Goal: Information Seeking & Learning: Check status

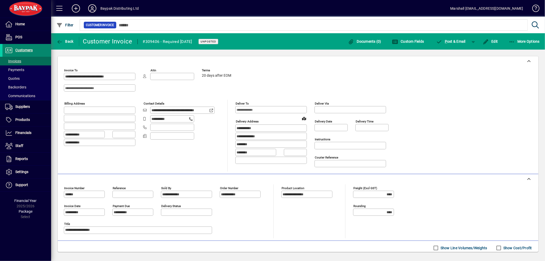
click at [25, 52] on span "Customers" at bounding box center [23, 50] width 17 height 4
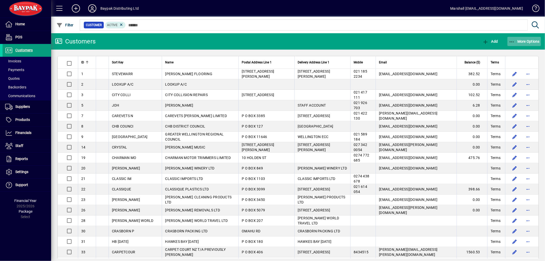
click at [514, 40] on icon "button" at bounding box center [512, 41] width 6 height 5
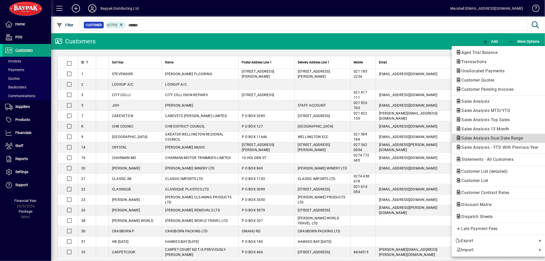
click at [492, 140] on span "Sales Analysis Dual Date Range" at bounding box center [491, 138] width 70 height 5
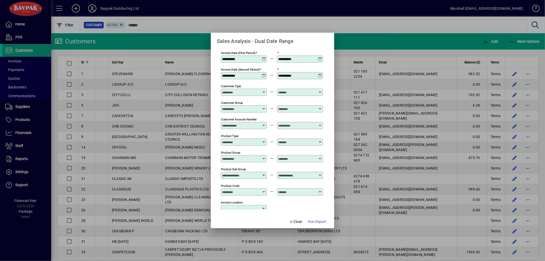
type input "**********"
click at [318, 222] on span "Run Report" at bounding box center [317, 221] width 18 height 5
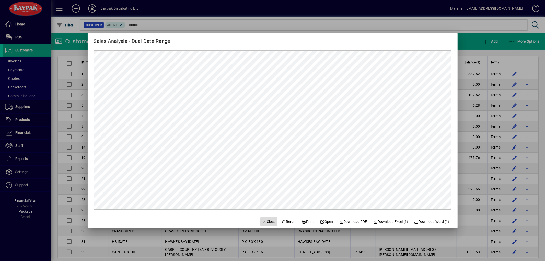
click at [270, 222] on span "Close" at bounding box center [268, 221] width 13 height 5
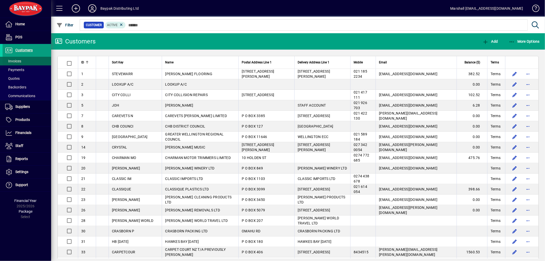
click at [7, 63] on span "Invoices" at bounding box center [13, 61] width 16 height 4
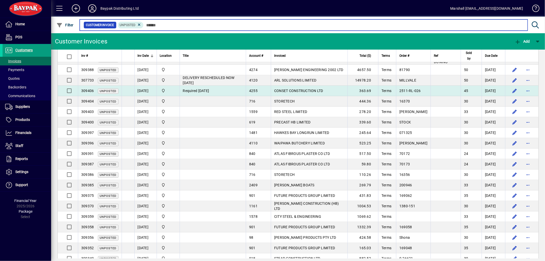
scroll to position [38, 0]
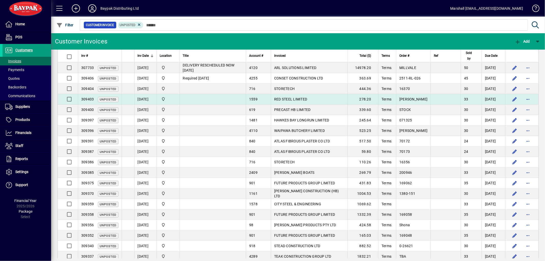
click at [285, 99] on span "RED STEEL LIMITED" at bounding box center [290, 99] width 33 height 4
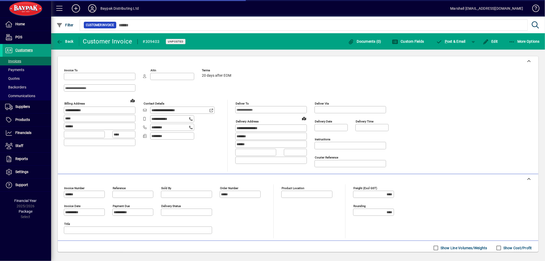
type input "**********"
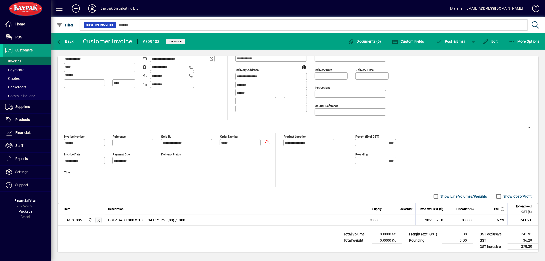
scroll to position [56, 0]
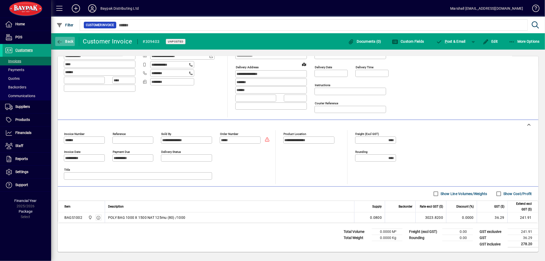
click at [60, 39] on icon "button" at bounding box center [59, 41] width 6 height 5
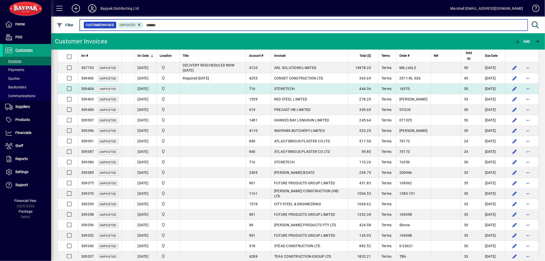
scroll to position [58, 0]
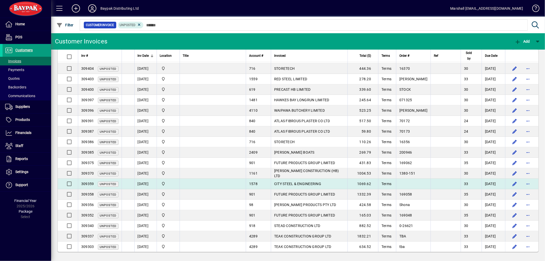
click at [288, 183] on span "CITY STEEL & ENGINEERING" at bounding box center [297, 184] width 47 height 4
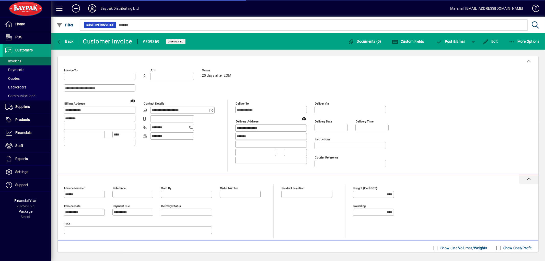
type input "**********"
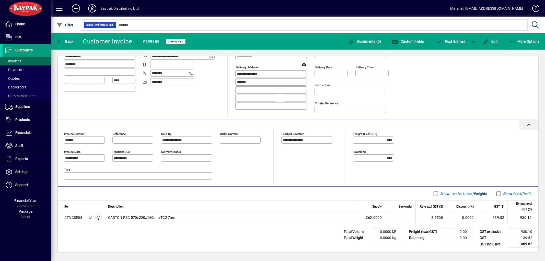
scroll to position [56, 0]
click at [59, 43] on icon "button" at bounding box center [59, 41] width 6 height 5
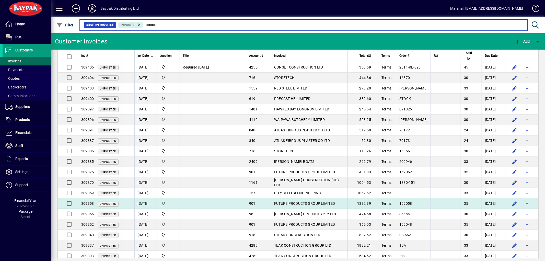
scroll to position [58, 0]
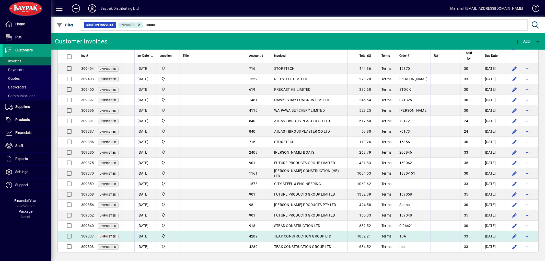
click at [322, 237] on span "TEAK CONSTRUCTION GROUP LTD" at bounding box center [302, 236] width 57 height 4
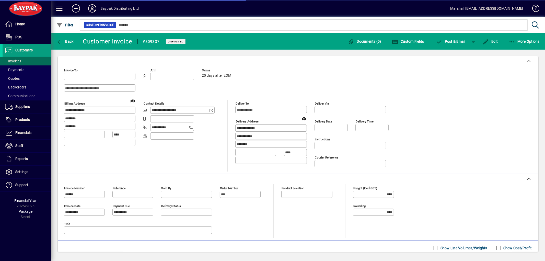
type input "**********"
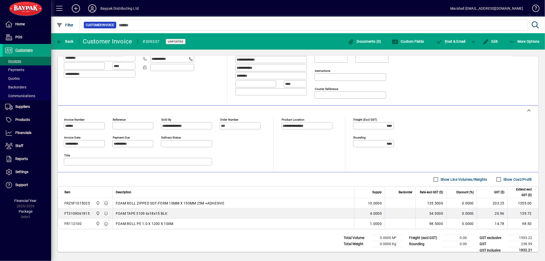
scroll to position [77, 0]
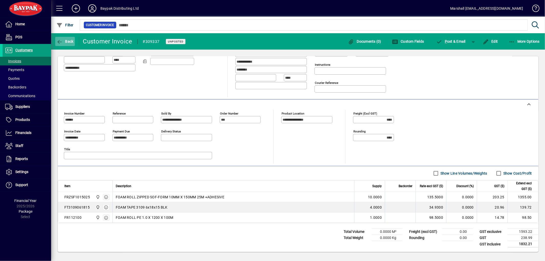
click at [65, 41] on span "Back" at bounding box center [64, 41] width 17 height 4
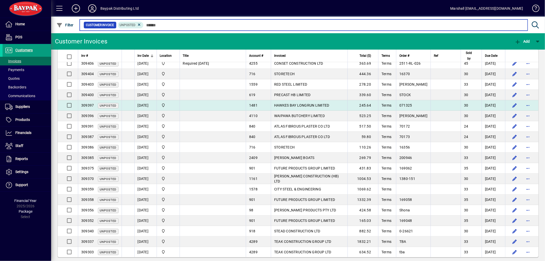
scroll to position [58, 0]
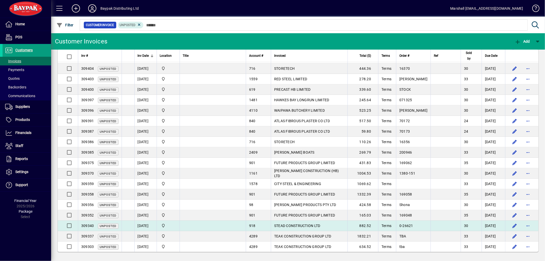
click at [313, 225] on span "STEAD CONSTRUCTION LTD" at bounding box center [297, 226] width 46 height 4
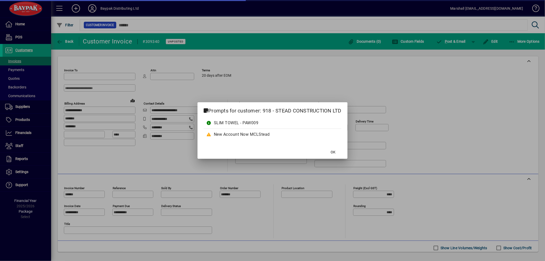
type input "**********"
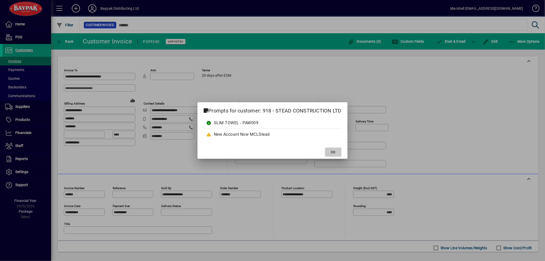
click at [339, 149] on span at bounding box center [333, 152] width 16 height 12
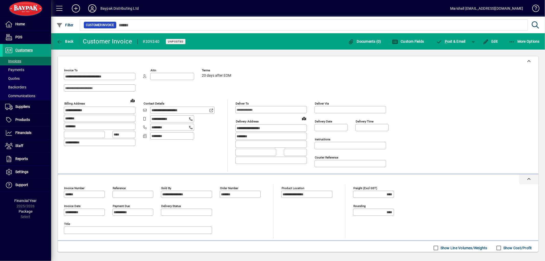
scroll to position [77, 0]
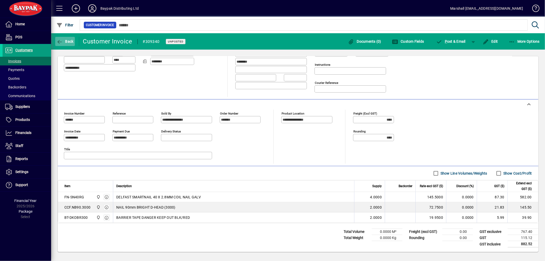
click at [63, 42] on span "Back" at bounding box center [64, 41] width 17 height 4
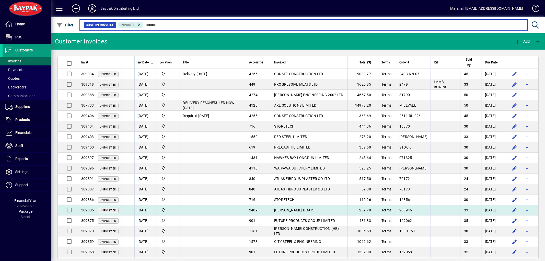
scroll to position [58, 0]
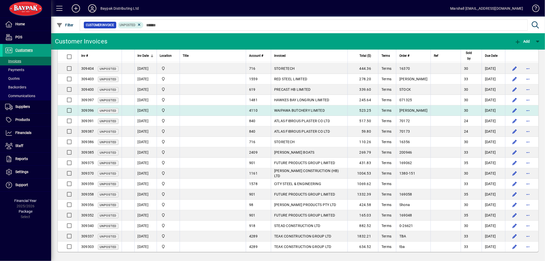
click at [321, 107] on td "WAIPAWA BUTCHERY LIMITED" at bounding box center [309, 110] width 77 height 10
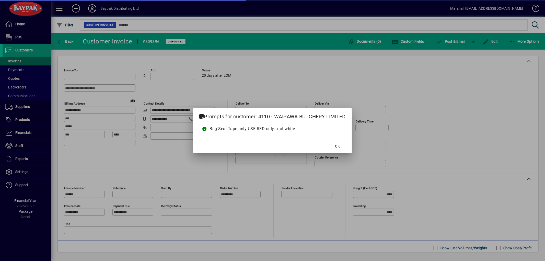
type input "**********"
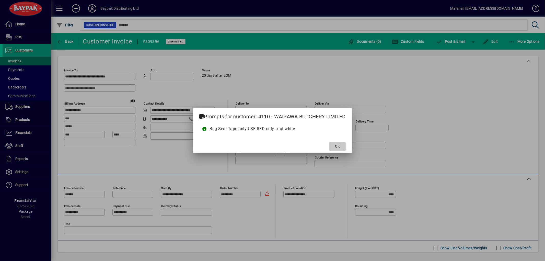
click at [334, 144] on span at bounding box center [337, 146] width 16 height 12
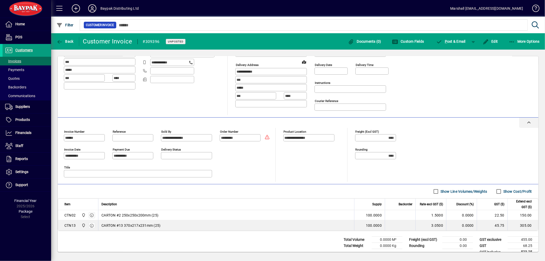
scroll to position [66, 0]
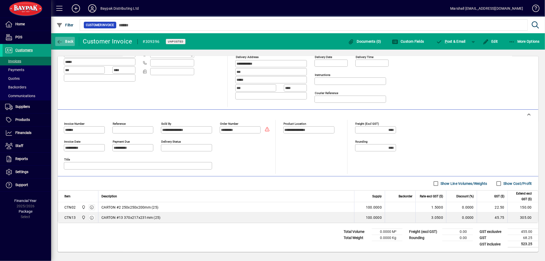
click at [60, 41] on icon "button" at bounding box center [59, 41] width 6 height 5
